Goal: Navigation & Orientation: Find specific page/section

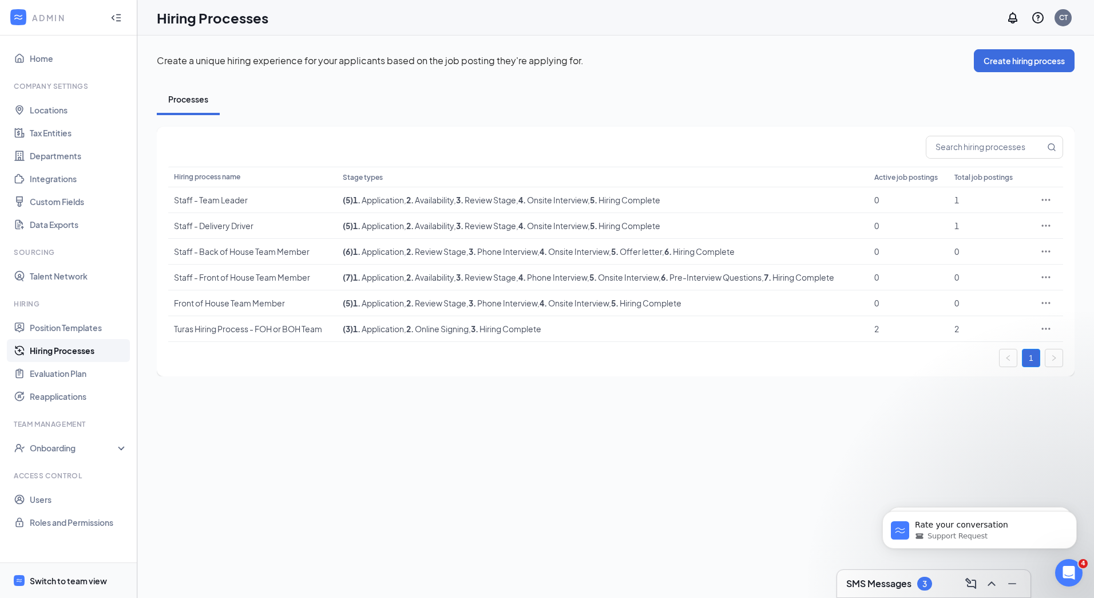
click at [73, 577] on div "Switch to team view" at bounding box center [68, 580] width 77 height 11
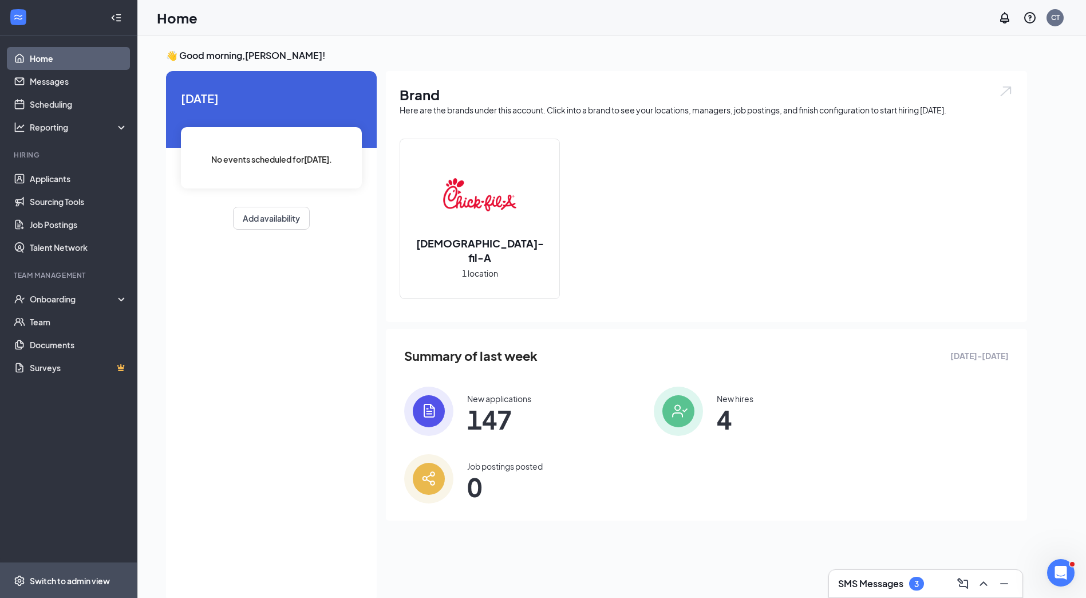
click at [81, 576] on div "Switch to admin view" at bounding box center [70, 580] width 80 height 11
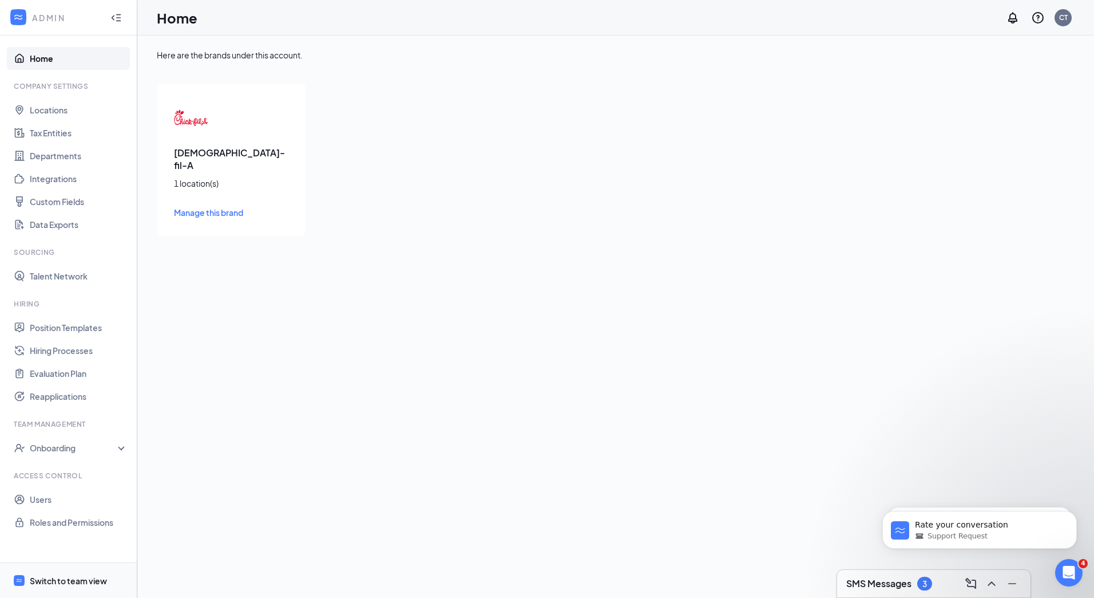
click at [76, 578] on div "Switch to team view" at bounding box center [68, 580] width 77 height 11
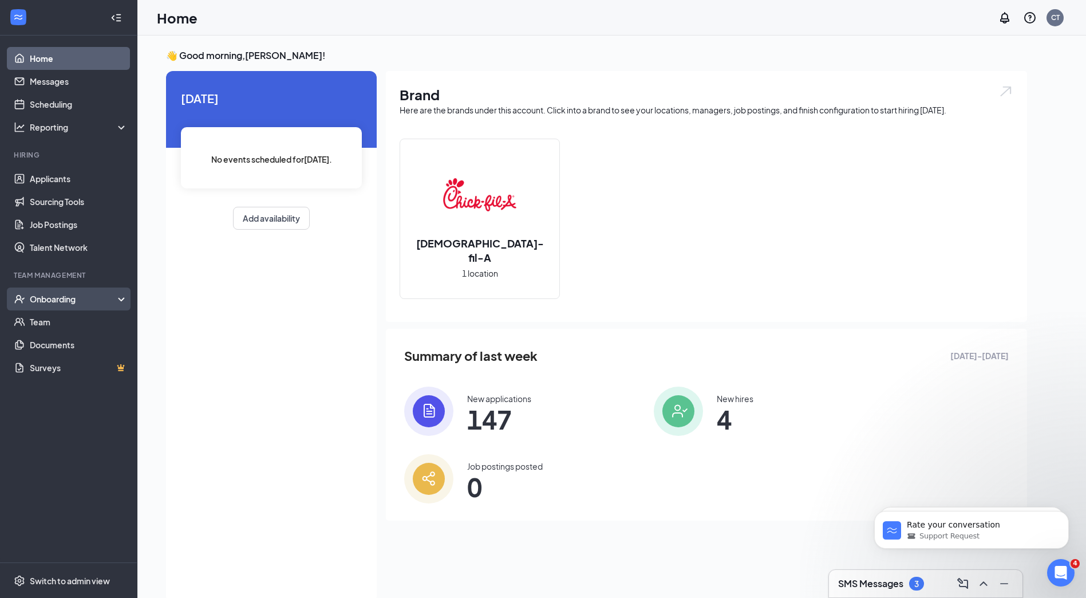
click at [48, 302] on div "Onboarding" at bounding box center [74, 298] width 88 height 11
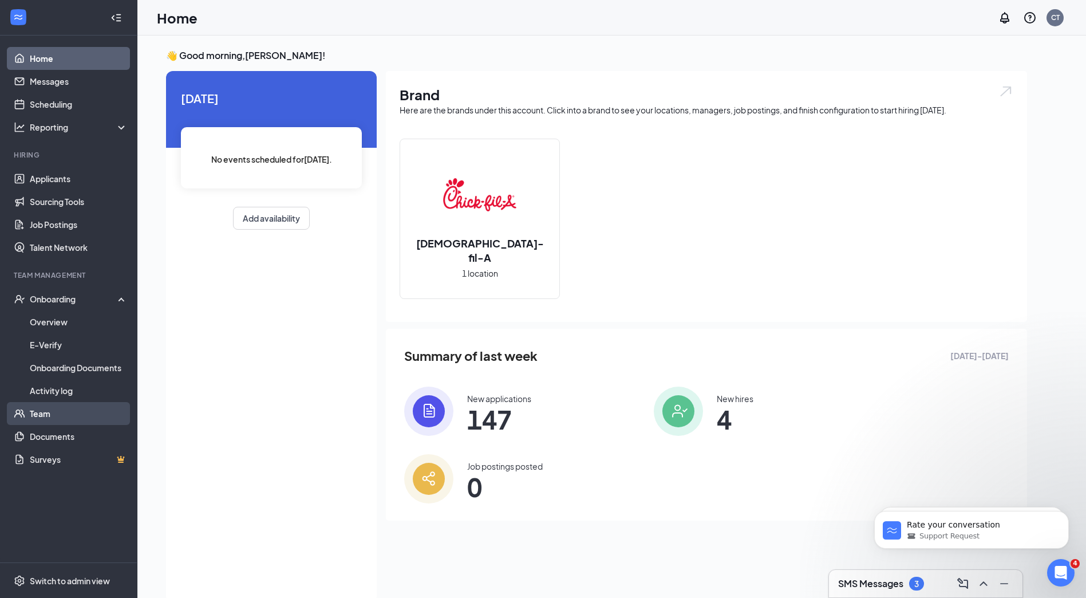
click at [53, 411] on link "Team" at bounding box center [79, 413] width 98 height 23
